Goal: Transaction & Acquisition: Download file/media

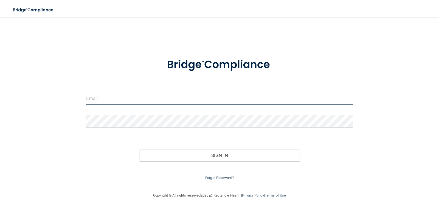
click at [162, 96] on input "email" at bounding box center [219, 98] width 267 height 12
type input "[EMAIL_ADDRESS][DOMAIN_NAME]"
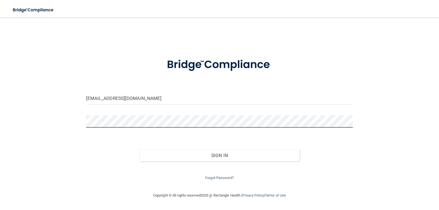
click at [139, 149] on button "Sign In" at bounding box center [219, 155] width 160 height 12
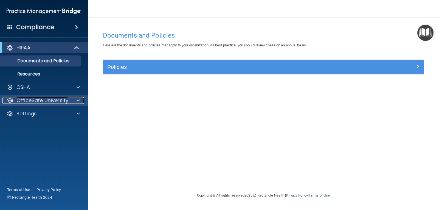
click at [78, 98] on span at bounding box center [78, 100] width 3 height 7
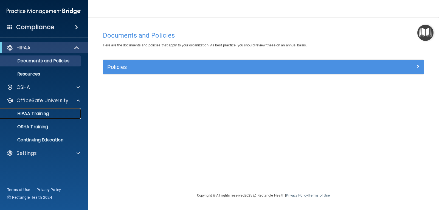
click at [41, 112] on p "HIPAA Training" at bounding box center [26, 113] width 45 height 5
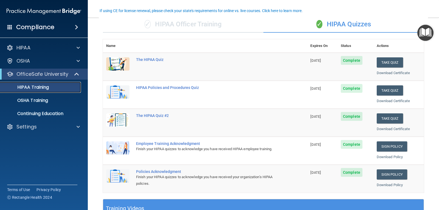
scroll to position [40, 0]
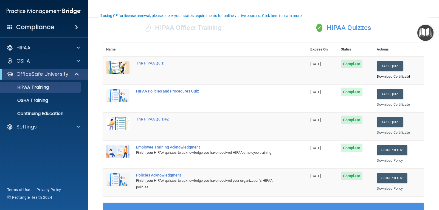
click at [379, 77] on link "Download Certificate" at bounding box center [393, 76] width 33 height 4
click at [379, 104] on link "Download Certificate" at bounding box center [393, 104] width 33 height 4
click at [399, 131] on link "Download Certificate" at bounding box center [393, 132] width 33 height 4
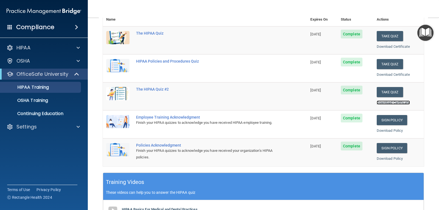
scroll to position [76, 0]
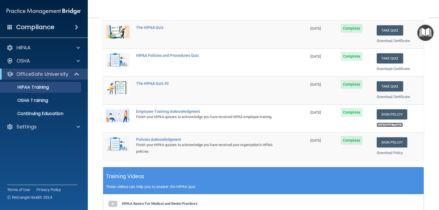
click at [393, 123] on link "Download Policy" at bounding box center [390, 125] width 26 height 4
click at [385, 152] on link "Download Policy" at bounding box center [390, 153] width 26 height 4
click at [397, 151] on link "Download Policy" at bounding box center [390, 153] width 26 height 4
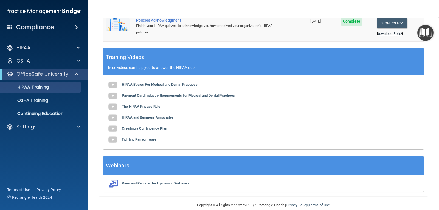
scroll to position [203, 0]
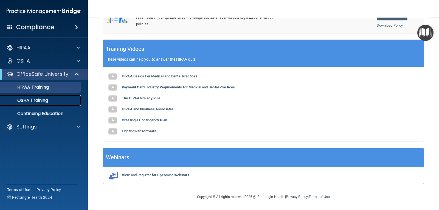
click at [31, 97] on link "OSHA Training" at bounding box center [38, 100] width 86 height 11
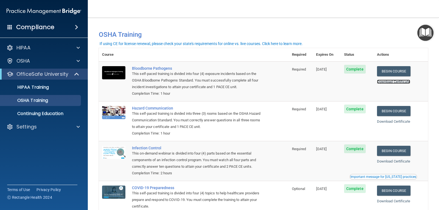
click at [382, 80] on link "Download Certificate" at bounding box center [393, 82] width 33 height 4
click at [389, 120] on link "Download Certificate" at bounding box center [393, 121] width 33 height 4
click at [390, 162] on link "Download Certificate" at bounding box center [393, 161] width 33 height 4
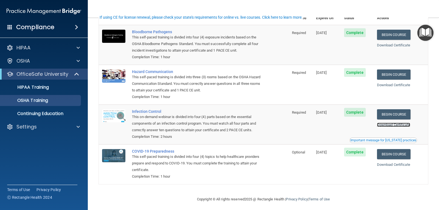
scroll to position [40, 0]
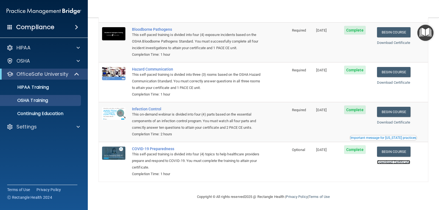
click at [386, 161] on link "Download Certificate" at bounding box center [393, 162] width 33 height 4
click at [29, 99] on p "OSHA Training" at bounding box center [26, 100] width 44 height 5
click at [380, 137] on div "Important message for California practices" at bounding box center [383, 137] width 66 height 3
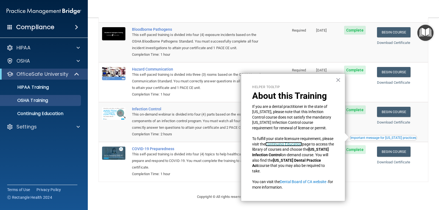
click at [302, 145] on link "Continuing Education" at bounding box center [283, 144] width 37 height 4
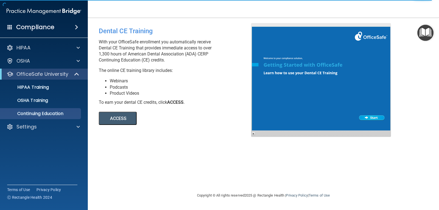
click at [369, 117] on div at bounding box center [321, 80] width 140 height 114
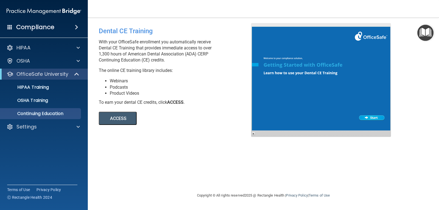
click at [129, 120] on button "ACCESS" at bounding box center [118, 118] width 38 height 13
